Goal: Information Seeking & Learning: Learn about a topic

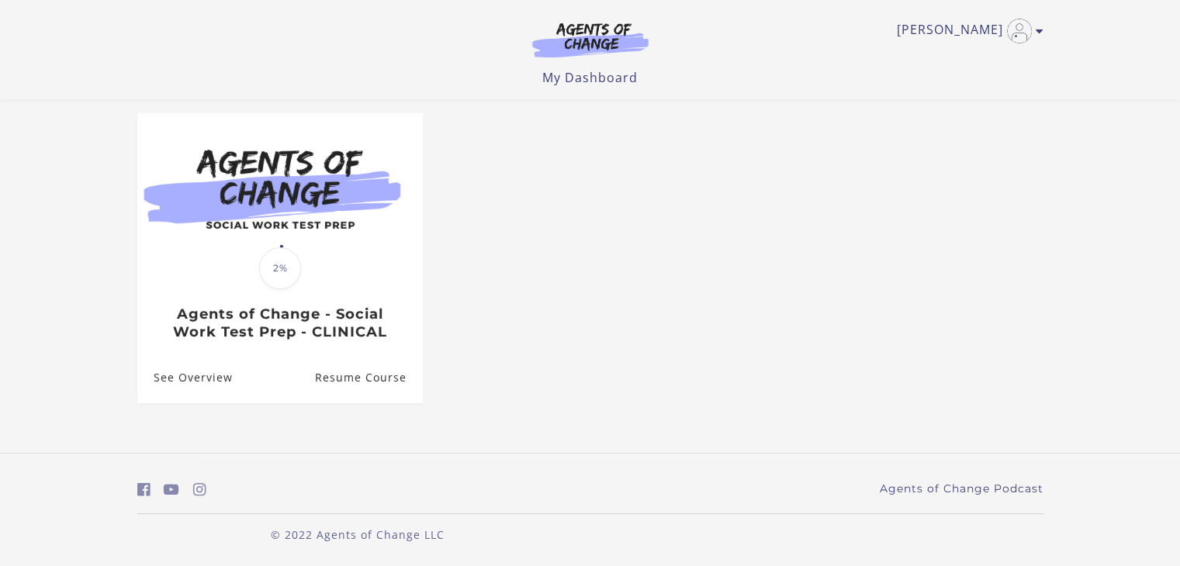
scroll to position [126, 0]
click at [1043, 31] on div "Michael S My Account Support Sign Out Toggle menu Menu My Dashboard My Account …" at bounding box center [590, 49] width 931 height 99
click at [1038, 33] on icon "Toggle menu" at bounding box center [1040, 31] width 8 height 12
click at [951, 61] on link "My Account" at bounding box center [979, 56] width 137 height 26
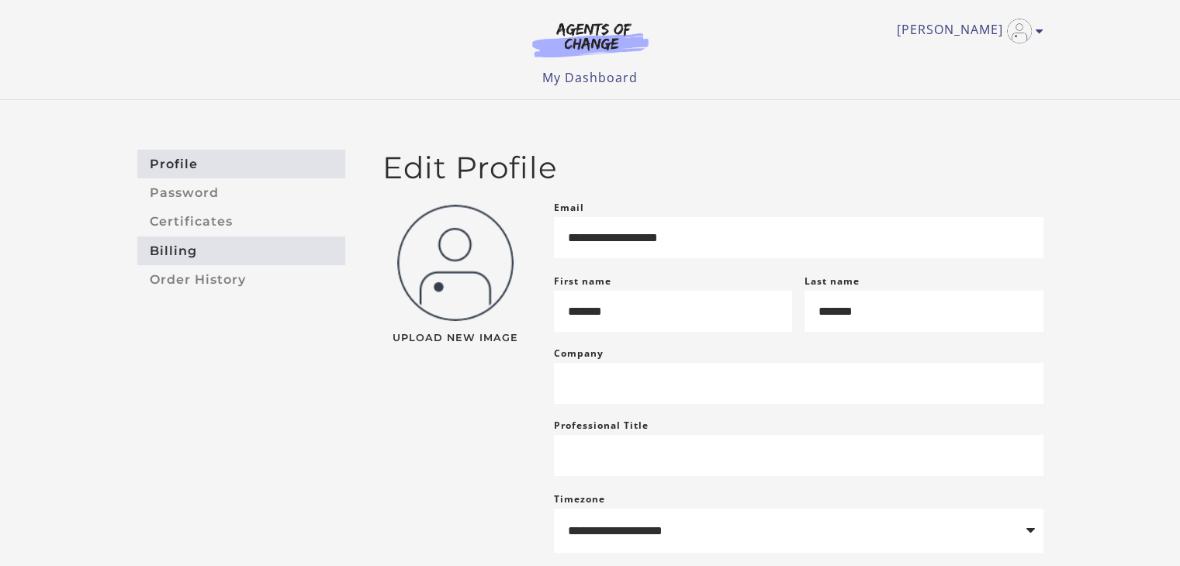
click at [171, 249] on link "Billing" at bounding box center [241, 251] width 208 height 29
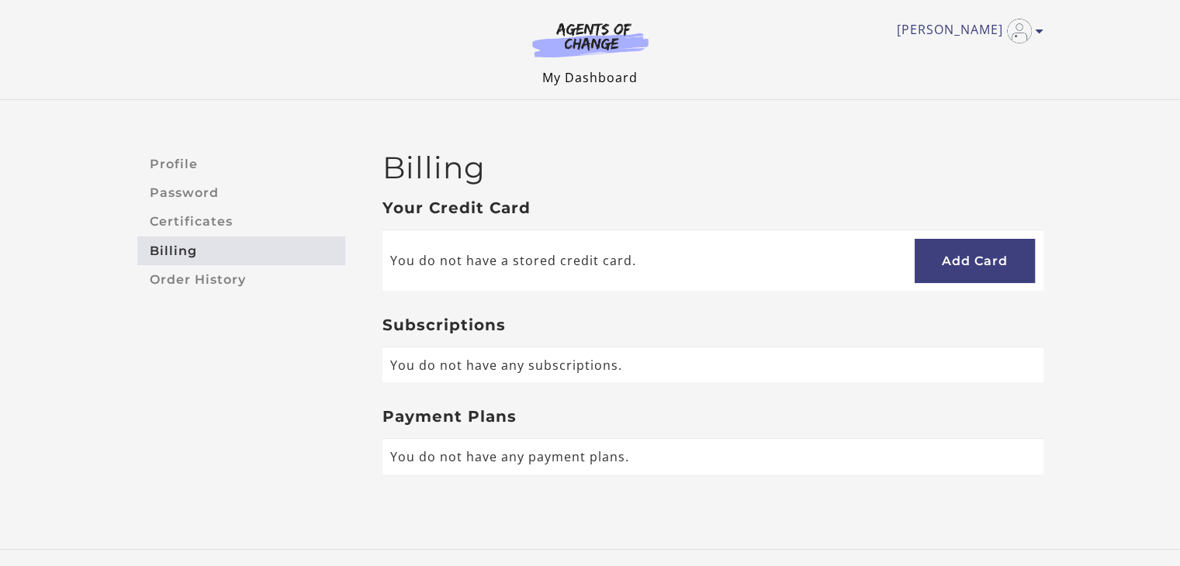
click at [614, 81] on link "My Dashboard" at bounding box center [589, 77] width 95 height 17
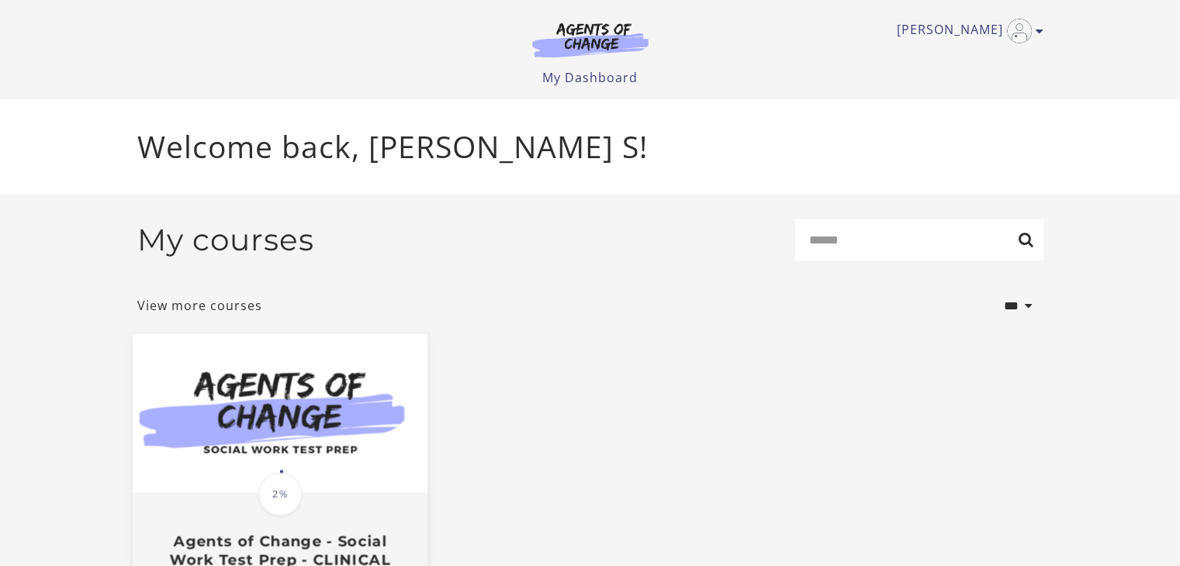
click at [336, 442] on img at bounding box center [279, 413] width 295 height 159
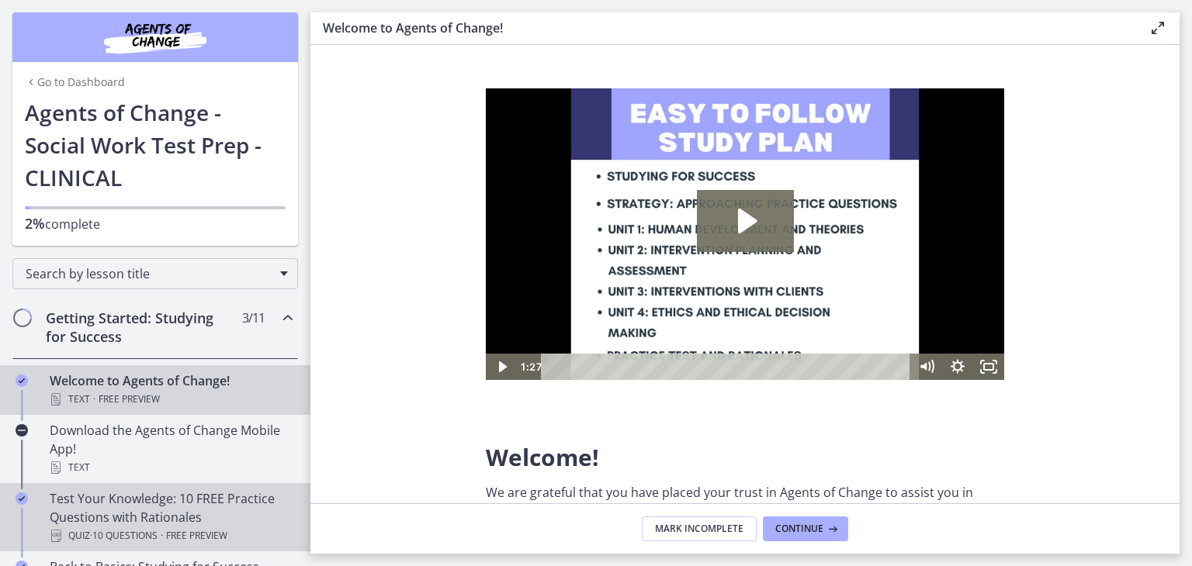
click at [208, 505] on div "Test Your Knowledge: 10 FREE Practice Questions with Rationales Quiz · 10 Quest…" at bounding box center [171, 518] width 242 height 56
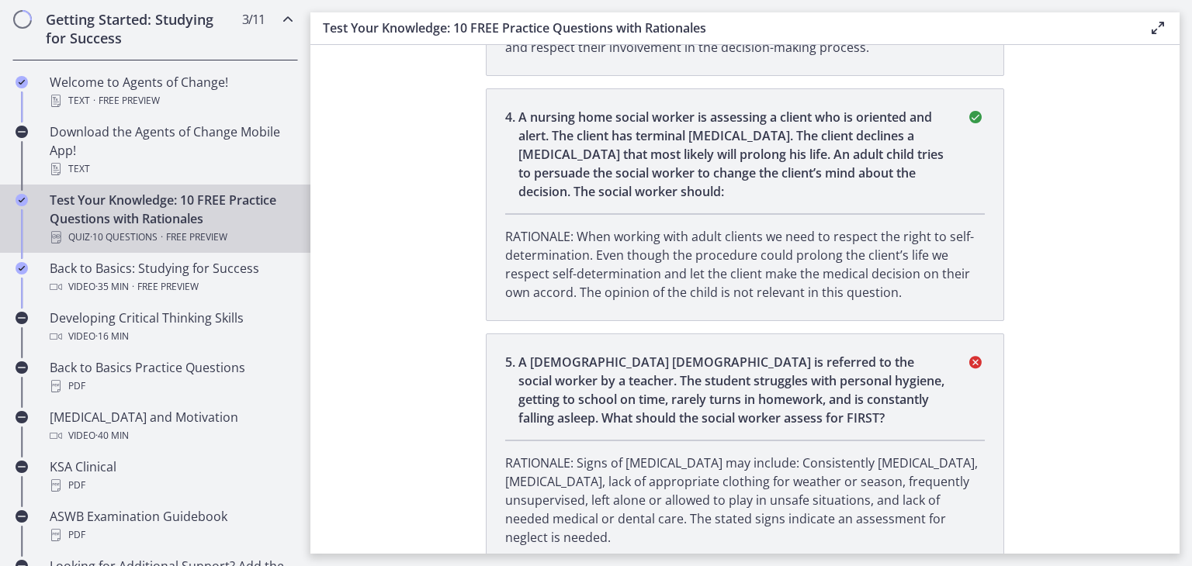
scroll to position [303, 0]
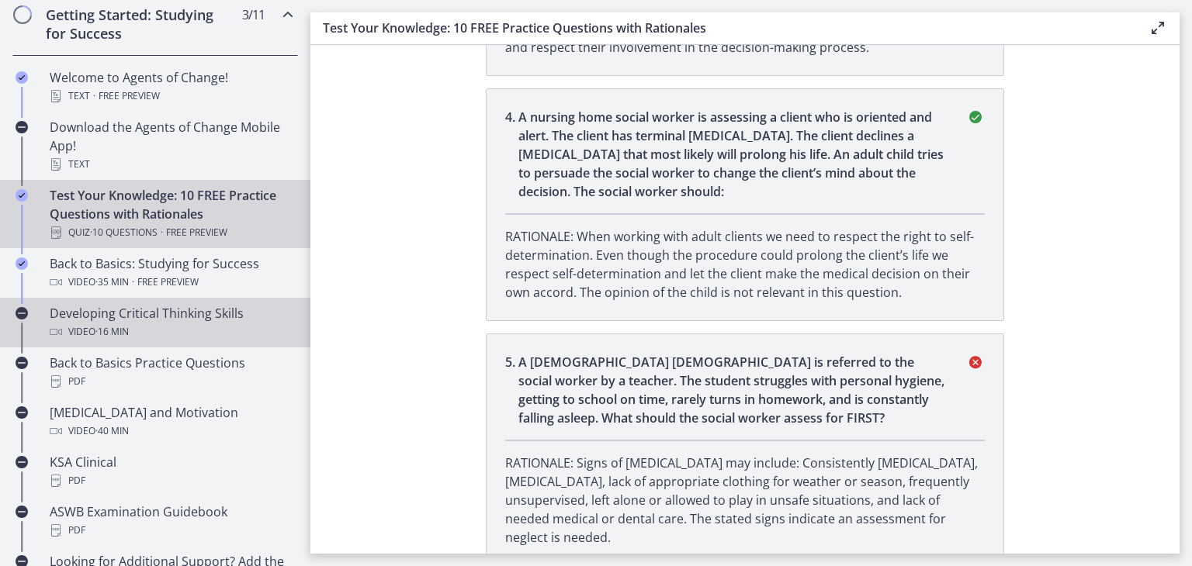
click at [201, 327] on div "Video · 16 min" at bounding box center [171, 332] width 242 height 19
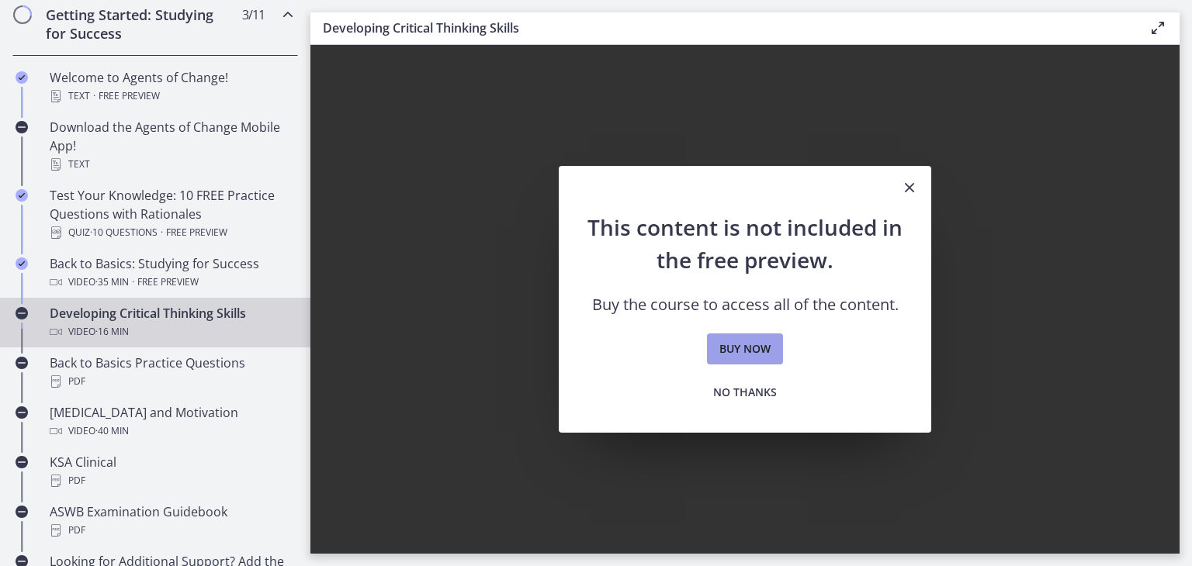
click at [747, 348] on span "Buy now" at bounding box center [744, 349] width 51 height 19
